Goal: Information Seeking & Learning: Check status

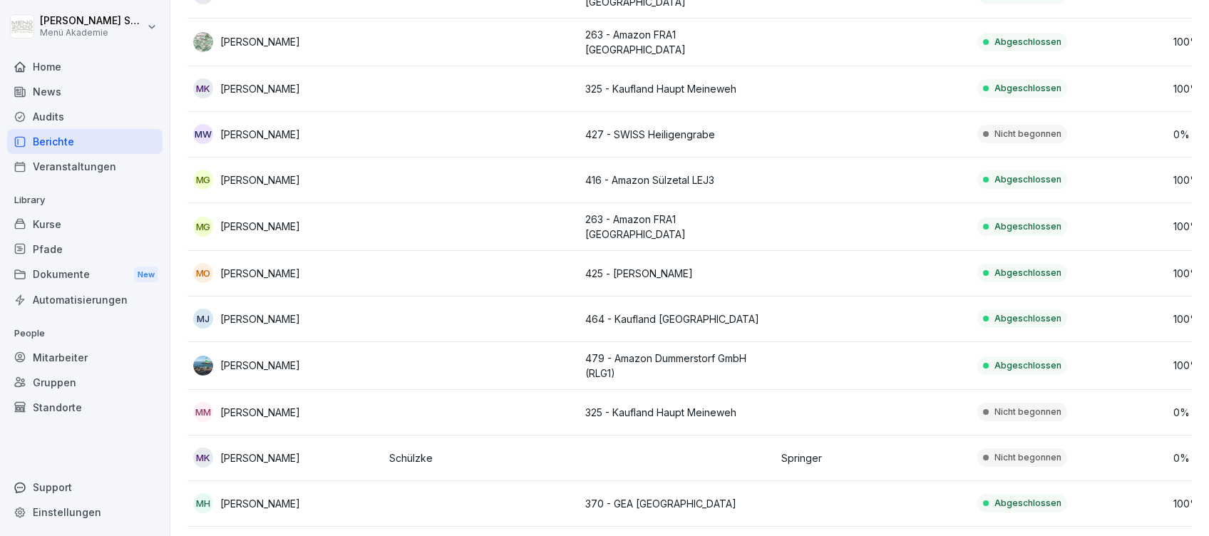
scroll to position [3112, 0]
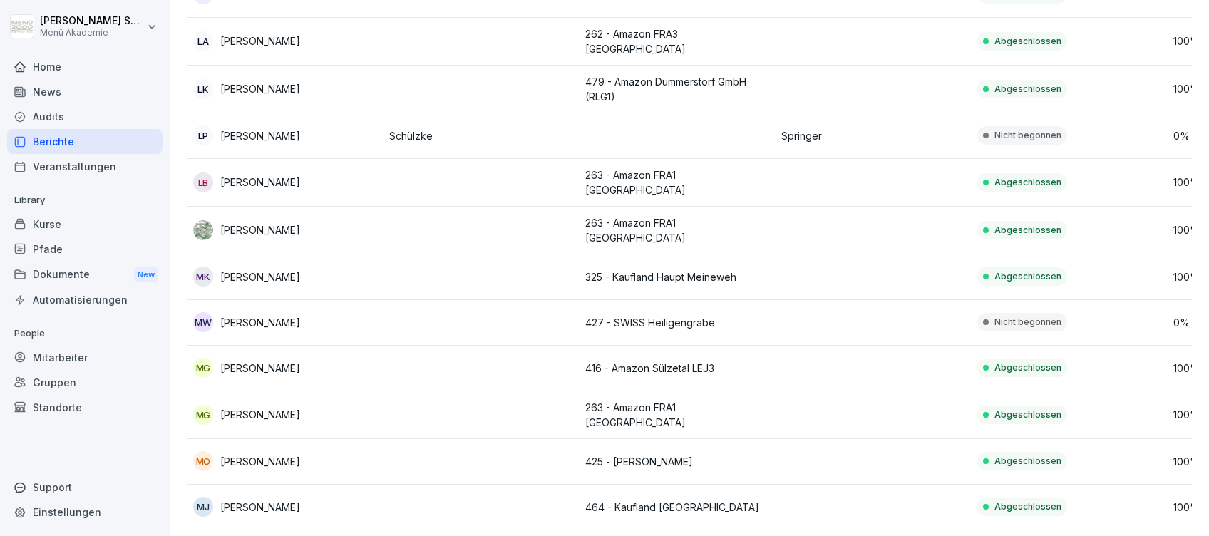
click at [41, 69] on div "Home" at bounding box center [84, 66] width 155 height 25
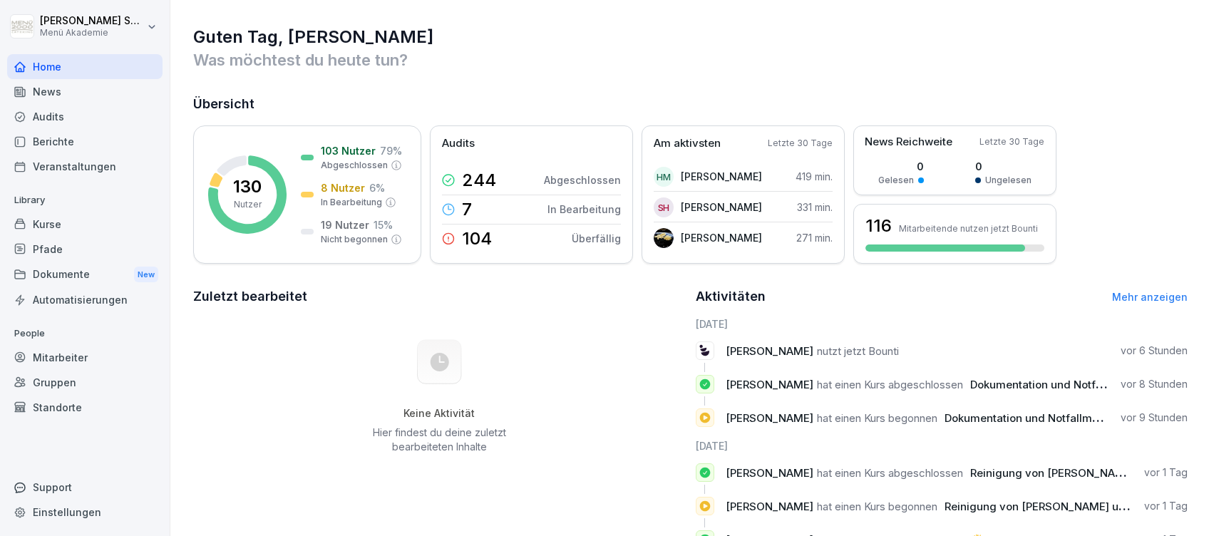
click at [59, 62] on div "Home" at bounding box center [84, 66] width 155 height 25
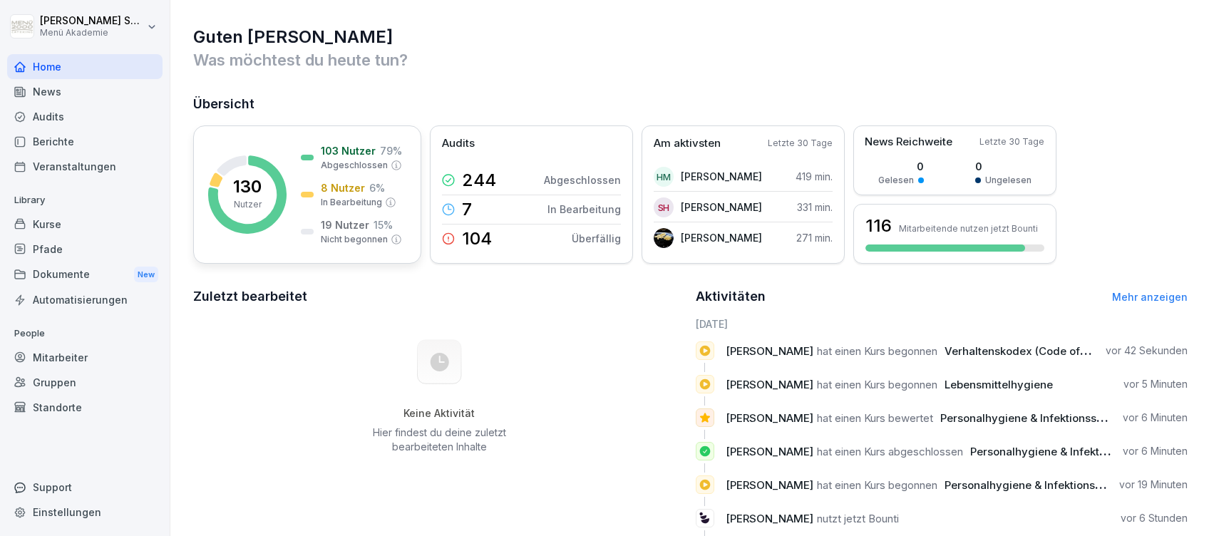
click at [321, 180] on p "8 Nutzer" at bounding box center [343, 187] width 44 height 15
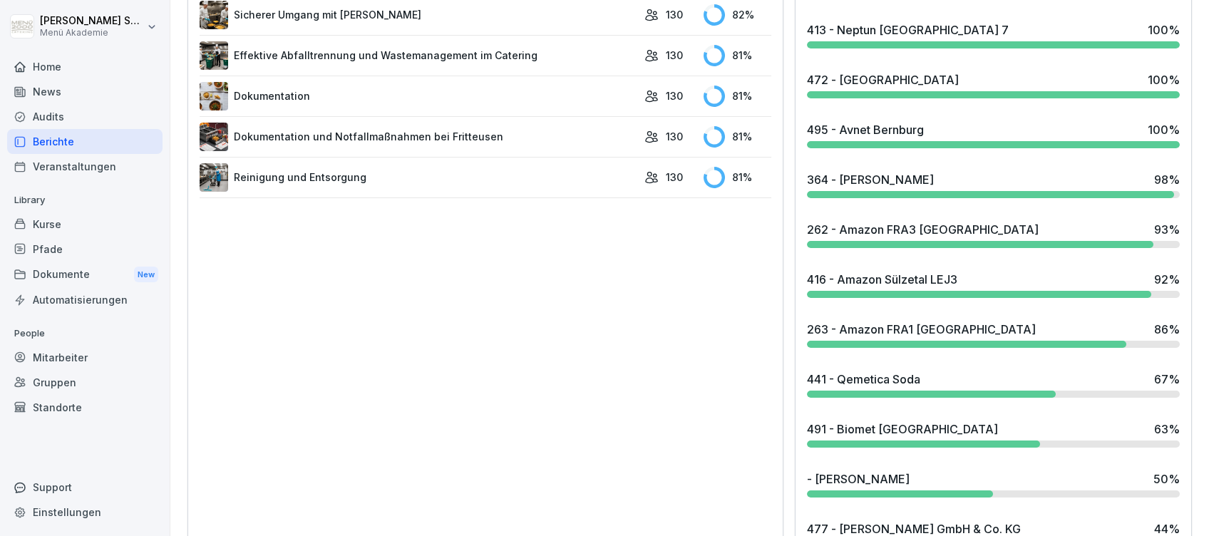
scroll to position [1045, 0]
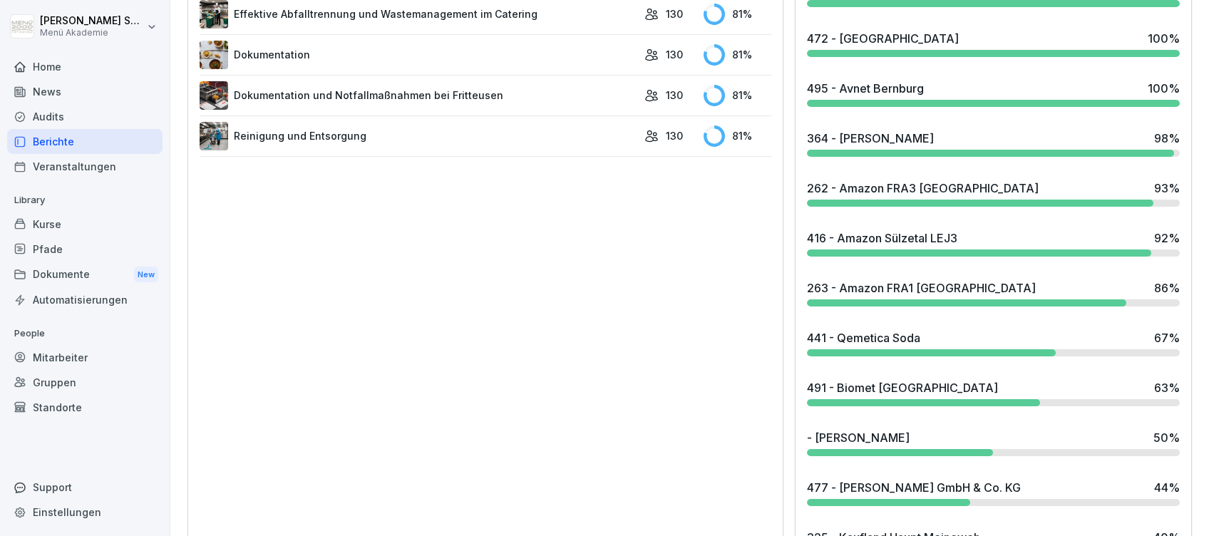
click at [865, 235] on div "416 - Amazon Sülzetal LEJ3" at bounding box center [882, 238] width 150 height 17
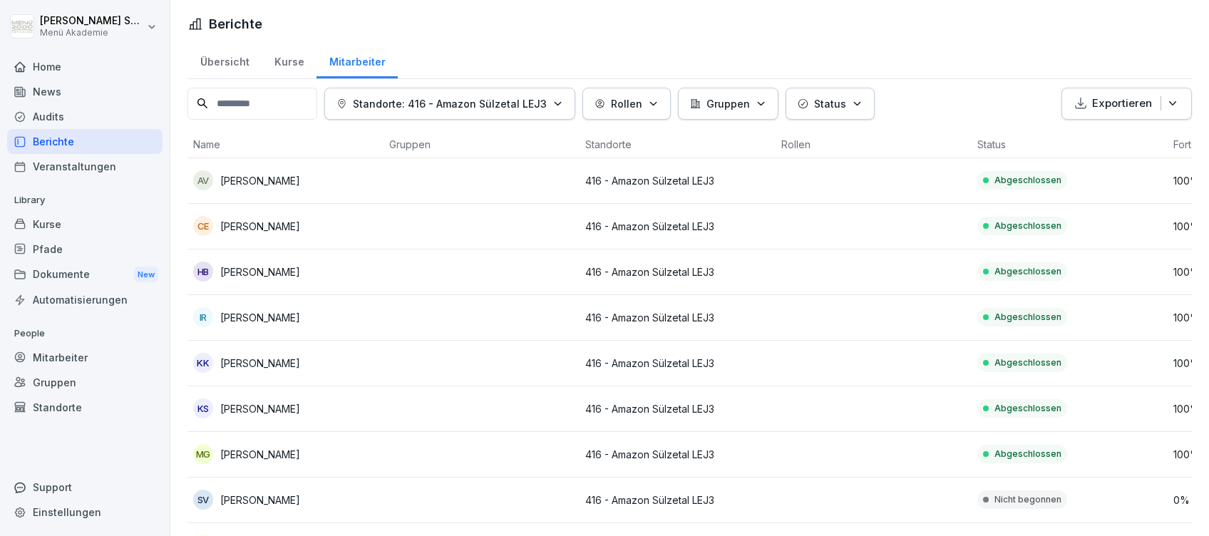
click at [39, 58] on div "Home" at bounding box center [84, 66] width 155 height 25
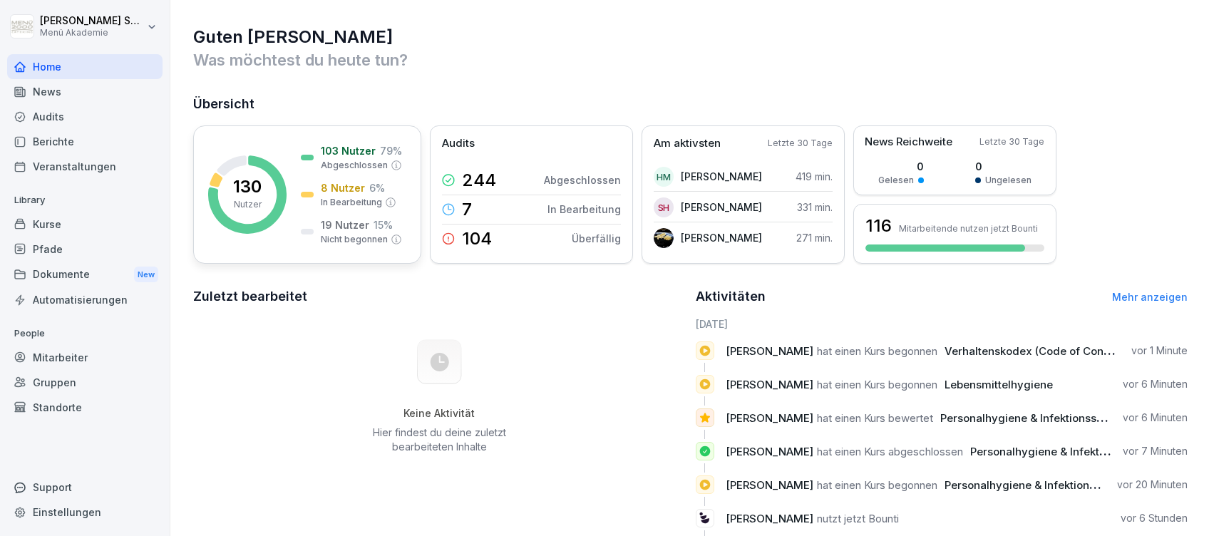
click at [356, 200] on p "In Bearbeitung" at bounding box center [351, 202] width 61 height 13
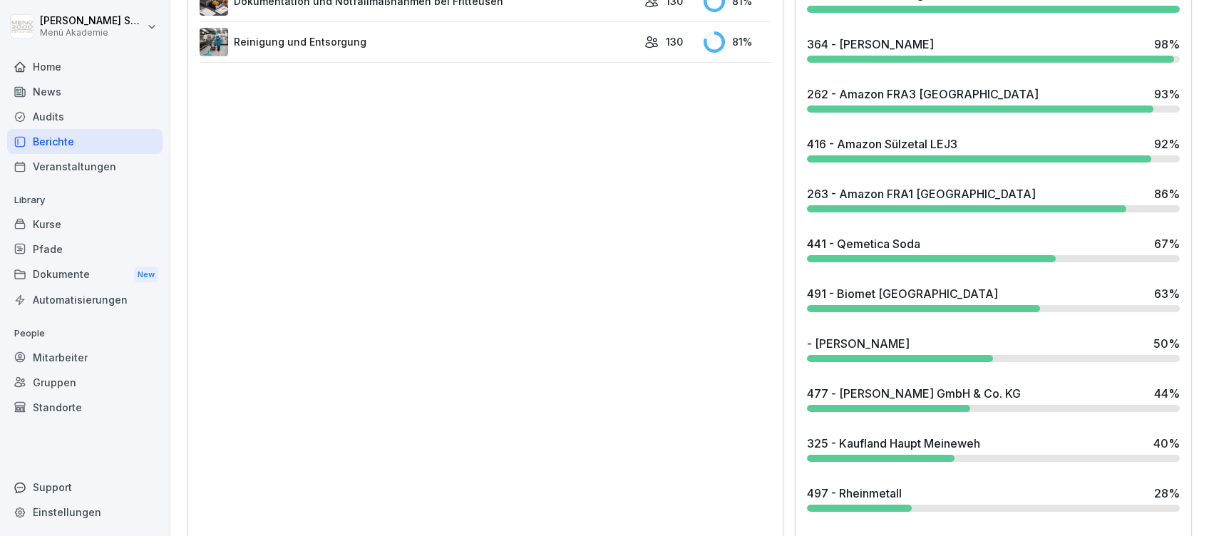
scroll to position [1141, 0]
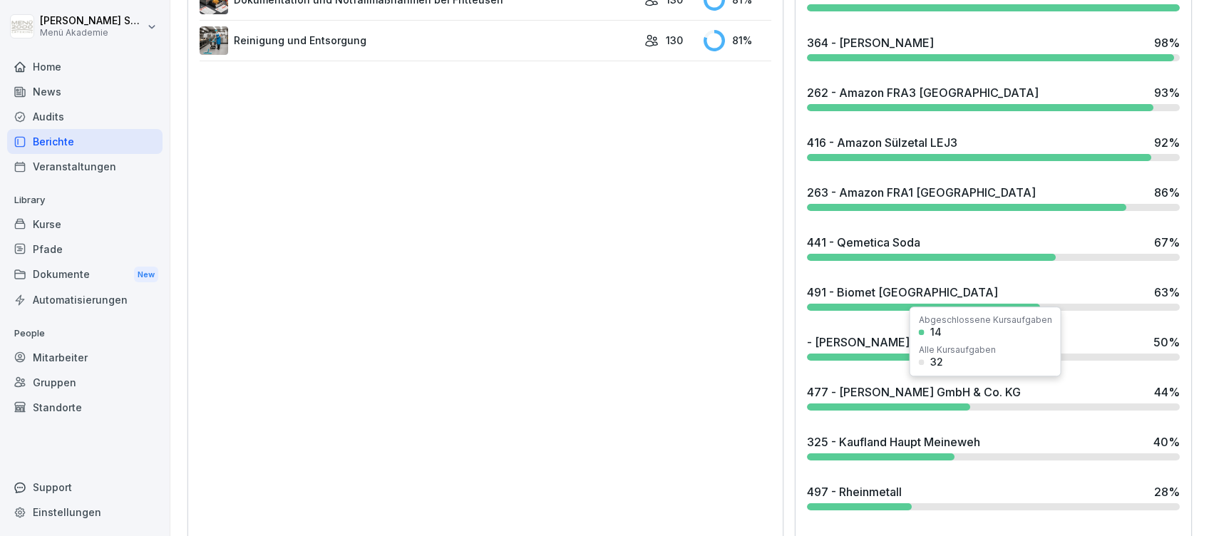
click at [907, 397] on div "477 - [PERSON_NAME] GmbH & Co. KG" at bounding box center [914, 392] width 214 height 17
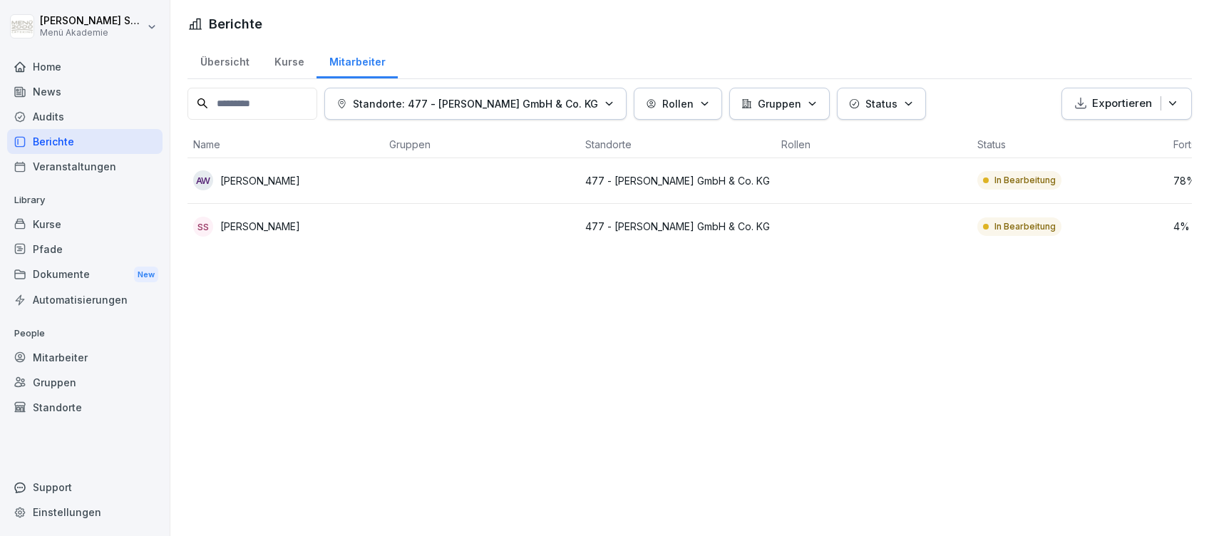
click at [21, 50] on div at bounding box center [84, 50] width 155 height 9
click at [24, 63] on icon at bounding box center [19, 66] width 11 height 11
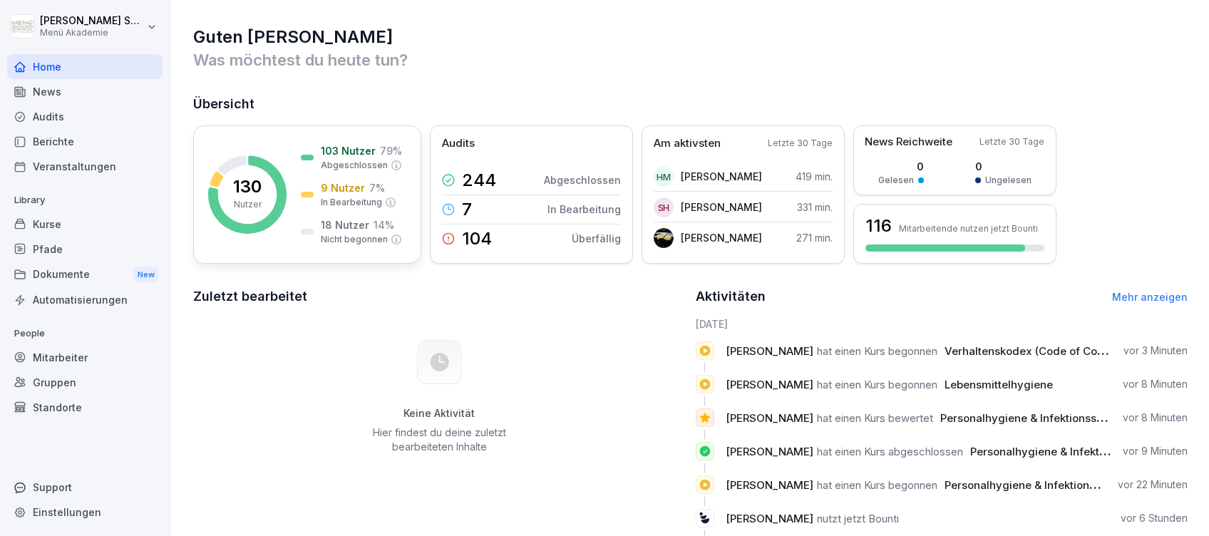
click at [326, 177] on div "103 Nutzer 79 % Abgeschlossen 9 Nutzer 7 % In Bearbeitung 18 Nutzer 14 % Nicht …" at bounding box center [351, 194] width 101 height 103
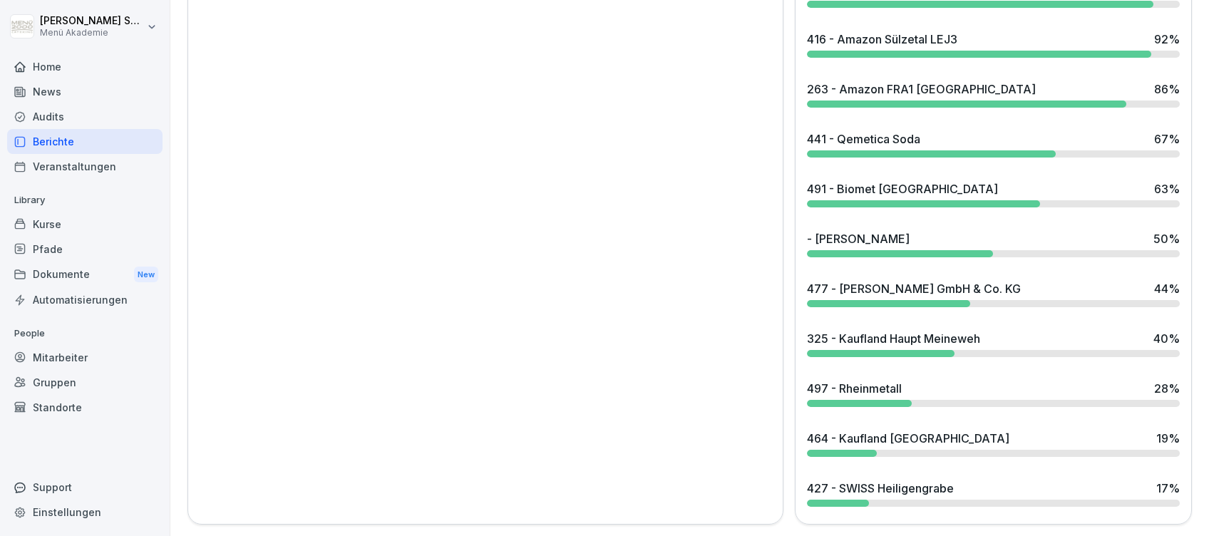
scroll to position [1257, 0]
click at [875, 430] on div "464 - Kaufland [GEOGRAPHIC_DATA]" at bounding box center [908, 438] width 202 height 17
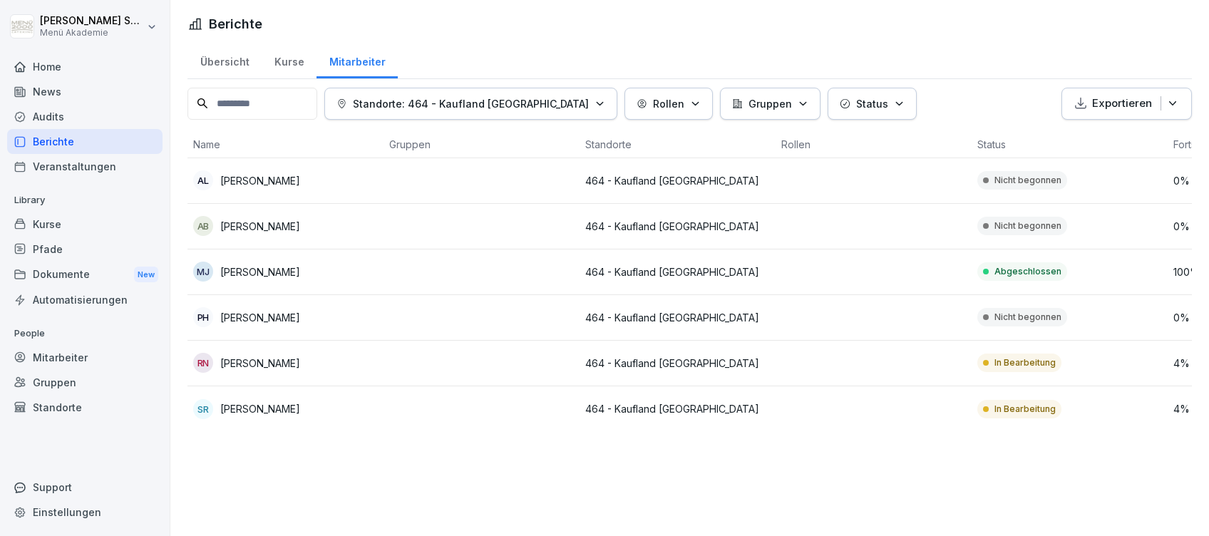
click at [37, 60] on div "Home" at bounding box center [84, 66] width 155 height 25
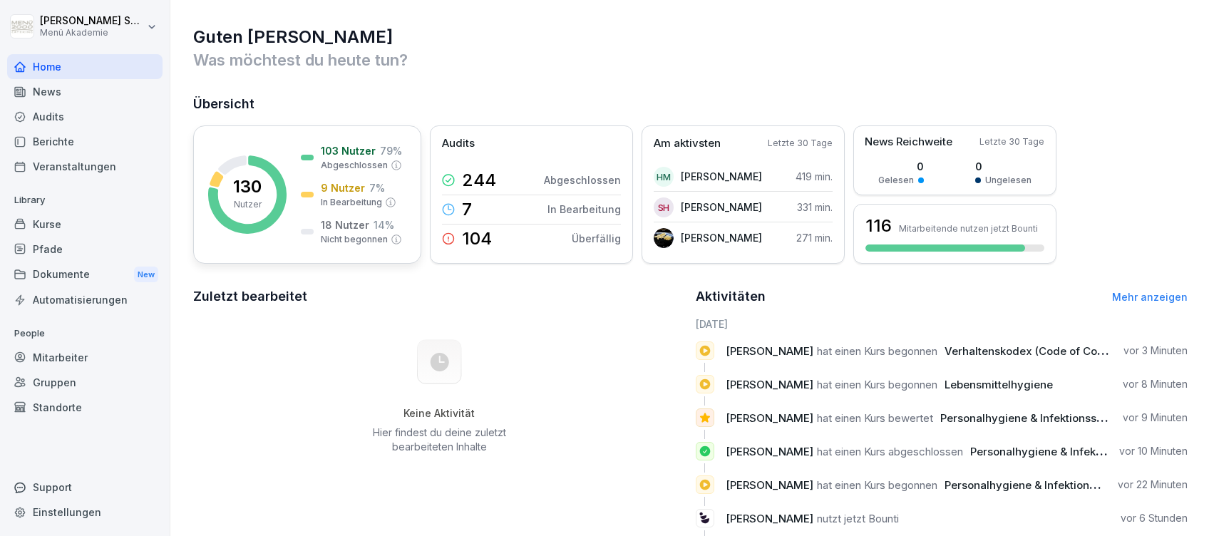
click at [344, 154] on p "103 Nutzer" at bounding box center [348, 150] width 55 height 15
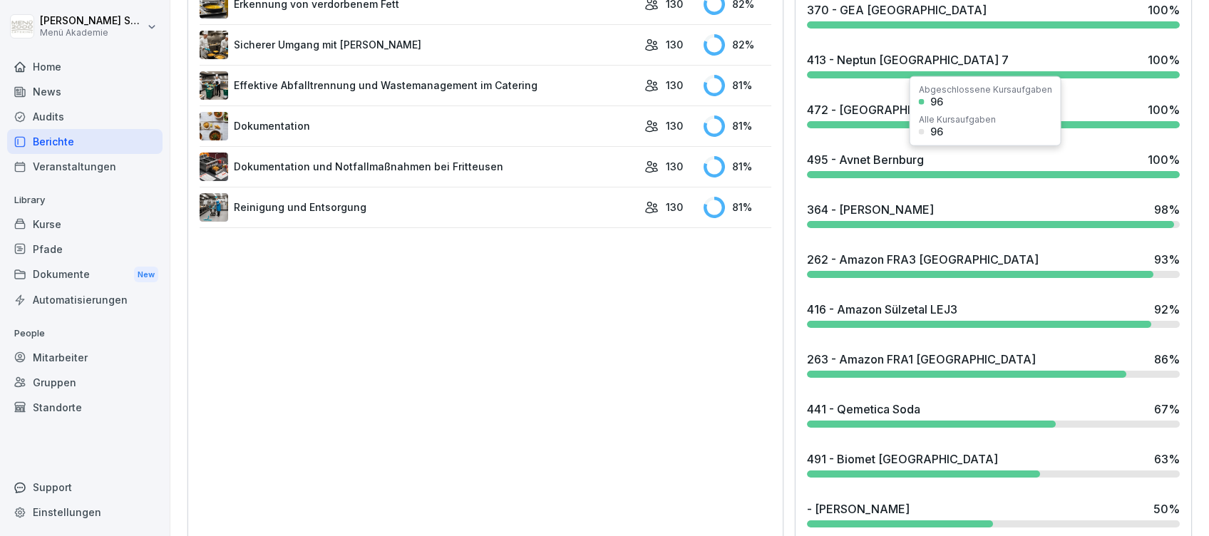
scroll to position [972, 0]
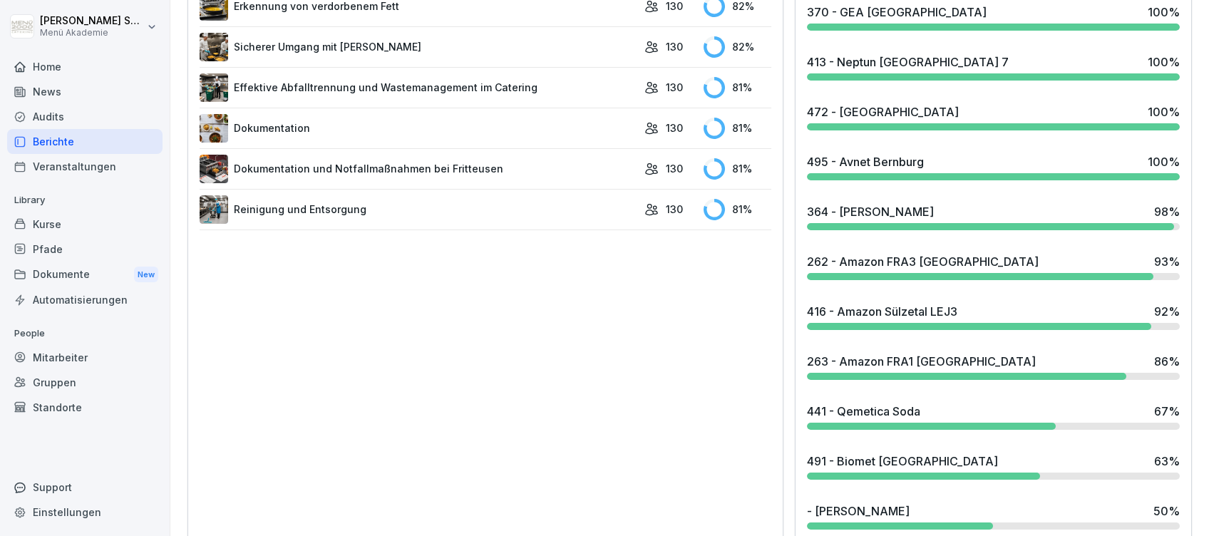
click at [912, 361] on div "263 - Amazon FRA1 [GEOGRAPHIC_DATA]" at bounding box center [921, 361] width 229 height 17
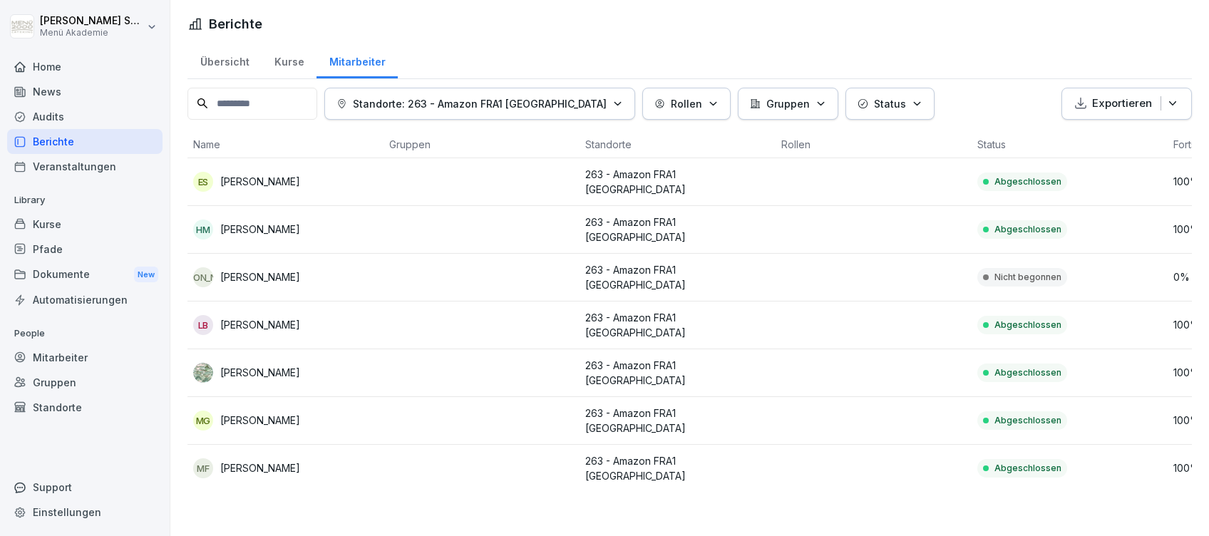
click at [40, 69] on div "Home" at bounding box center [84, 66] width 155 height 25
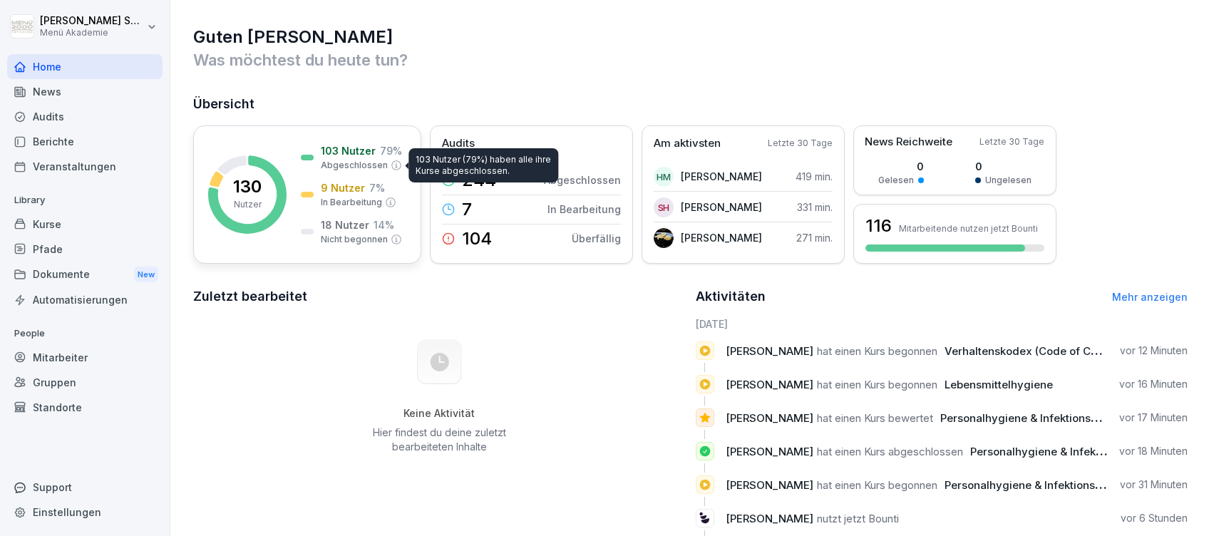
click at [355, 171] on p "Abgeschlossen" at bounding box center [354, 165] width 67 height 13
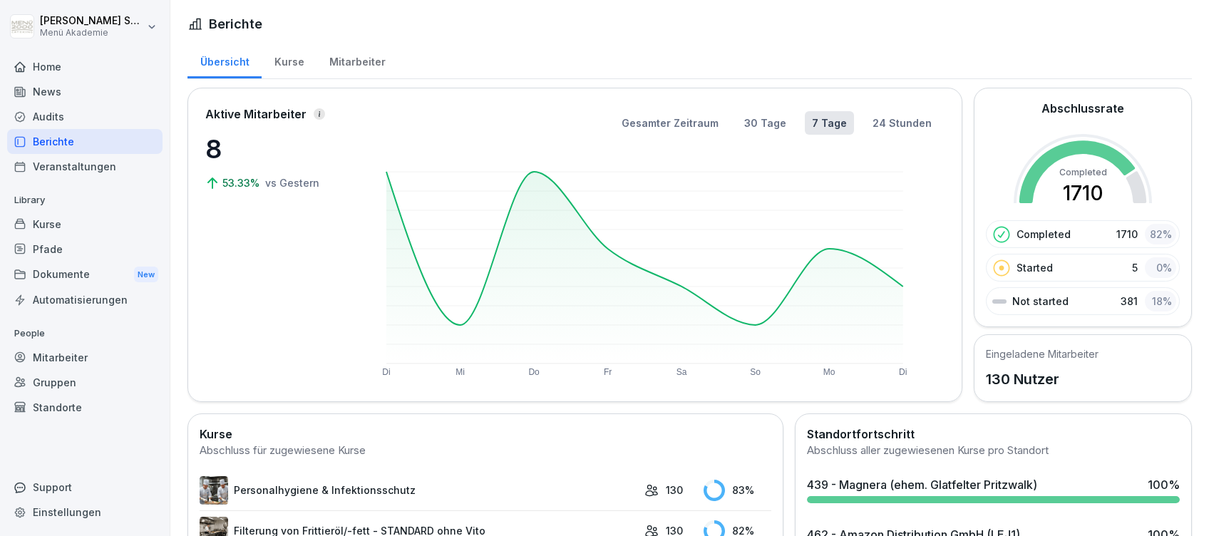
click at [51, 65] on div "Home" at bounding box center [84, 66] width 155 height 25
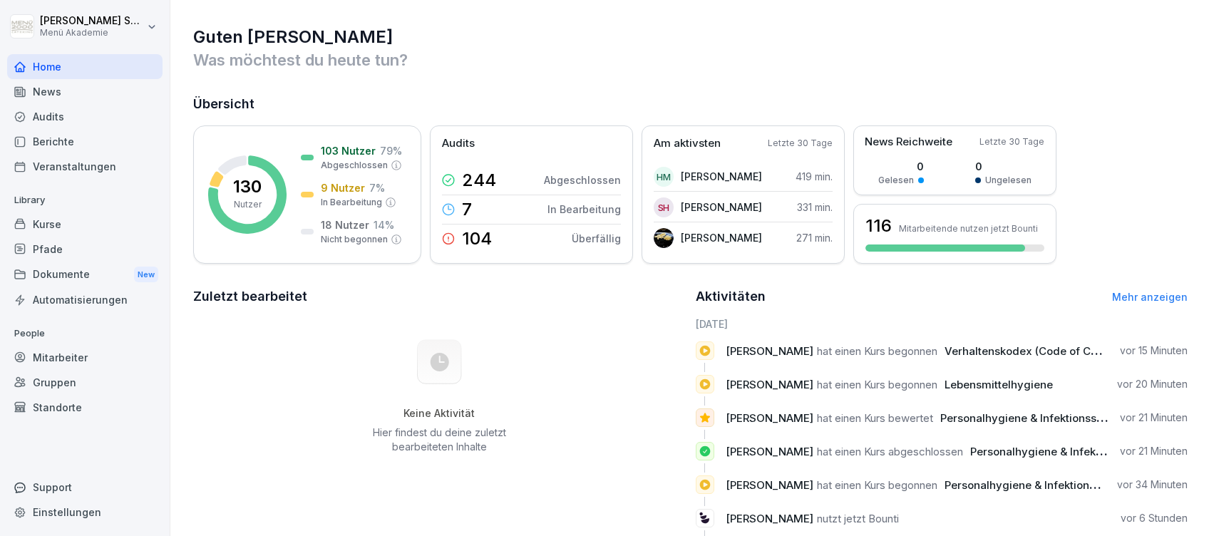
click at [51, 61] on div "Home" at bounding box center [84, 66] width 155 height 25
